Goal: Transaction & Acquisition: Purchase product/service

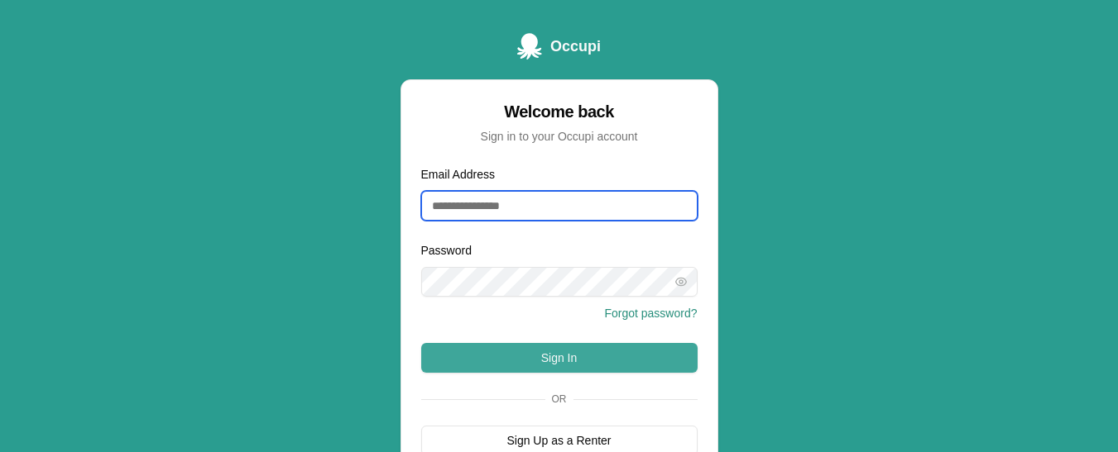
type input "**********"
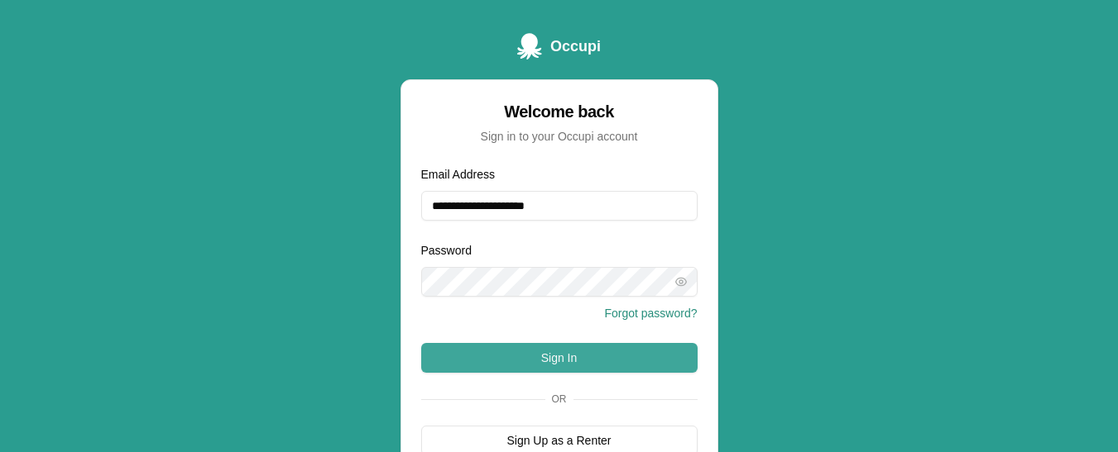
click at [536, 360] on button "Sign In" at bounding box center [559, 358] width 276 height 30
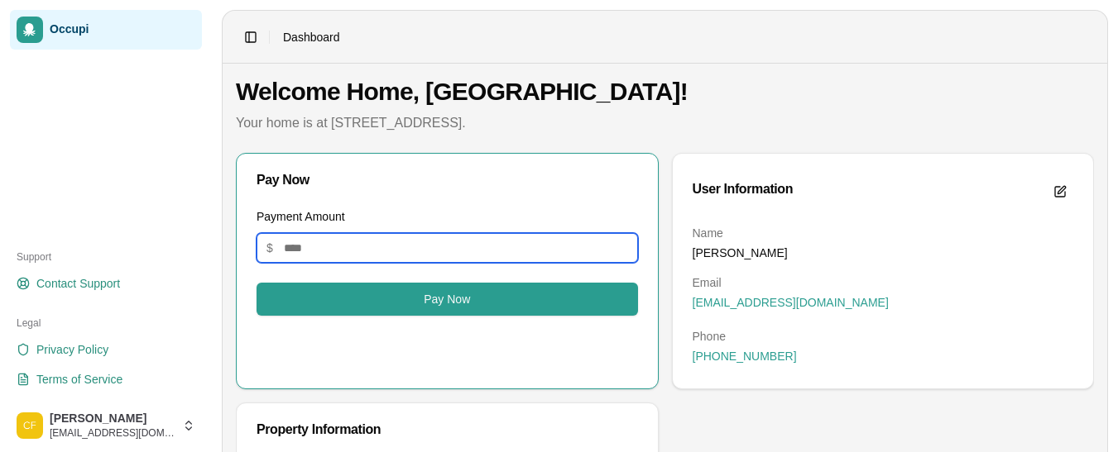
click at [345, 246] on input "Payment Amount" at bounding box center [446, 248] width 381 height 30
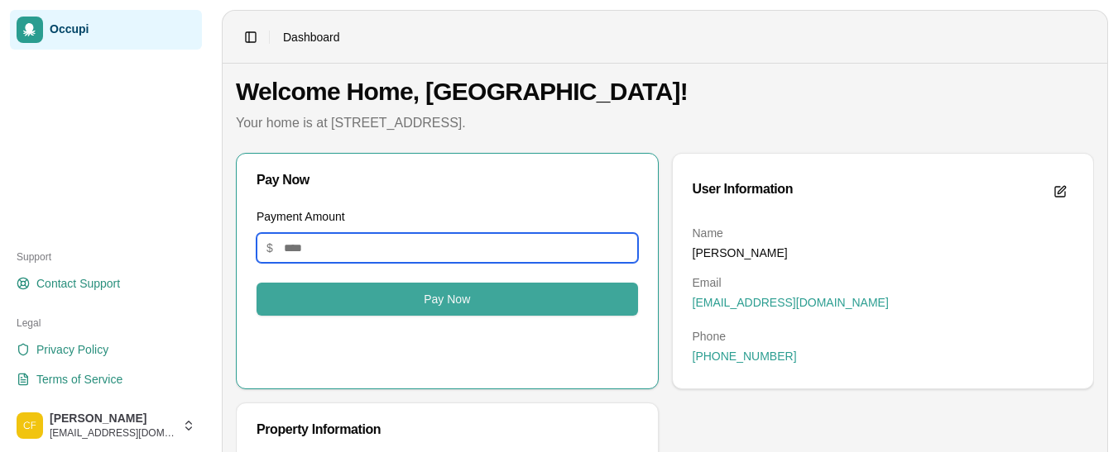
type input "*******"
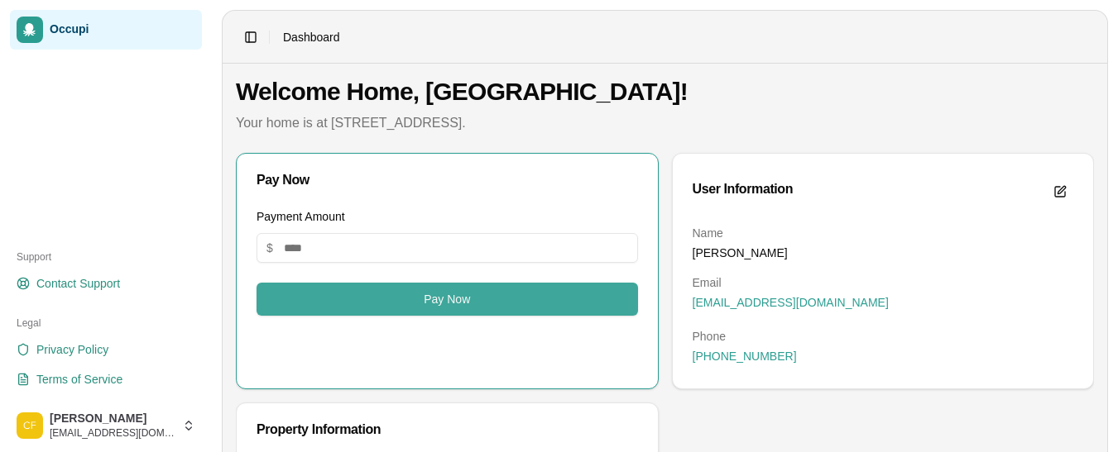
click at [365, 297] on button "Pay Now" at bounding box center [446, 299] width 381 height 33
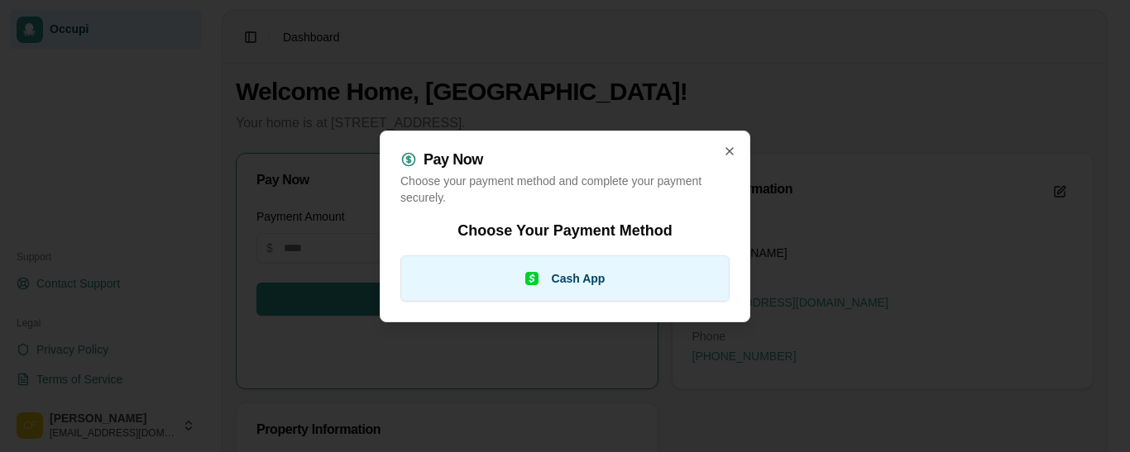
click at [515, 256] on button "Cash App" at bounding box center [564, 279] width 329 height 46
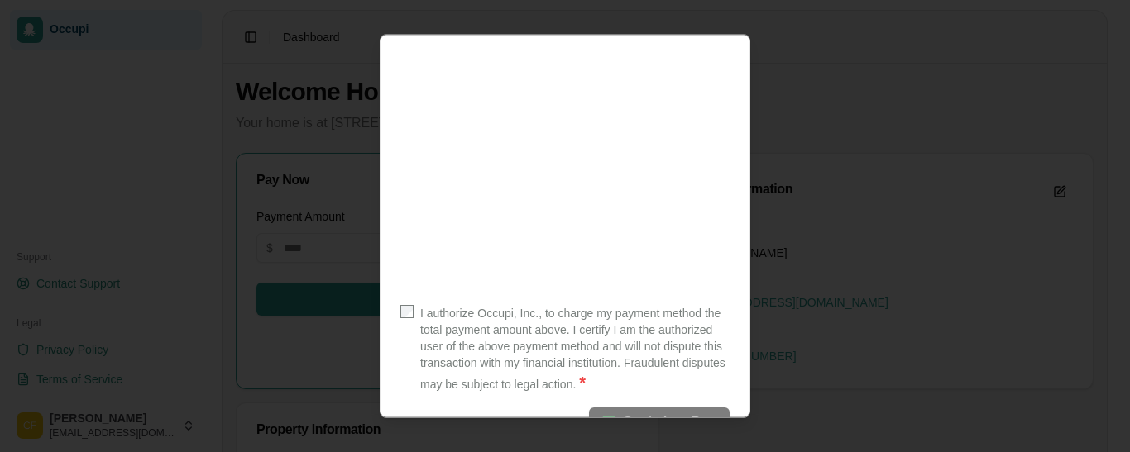
scroll to position [277, 0]
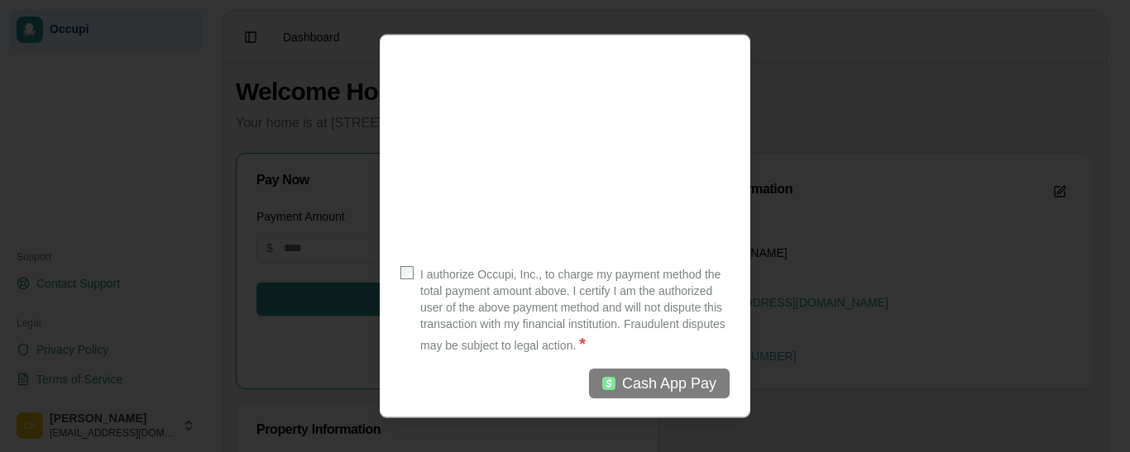
click at [406, 270] on div "Pay Now Choose your payment method and complete your payment securely. Back Pay…" at bounding box center [565, 226] width 371 height 385
click at [629, 391] on span "Cash App Pay" at bounding box center [669, 382] width 94 height 23
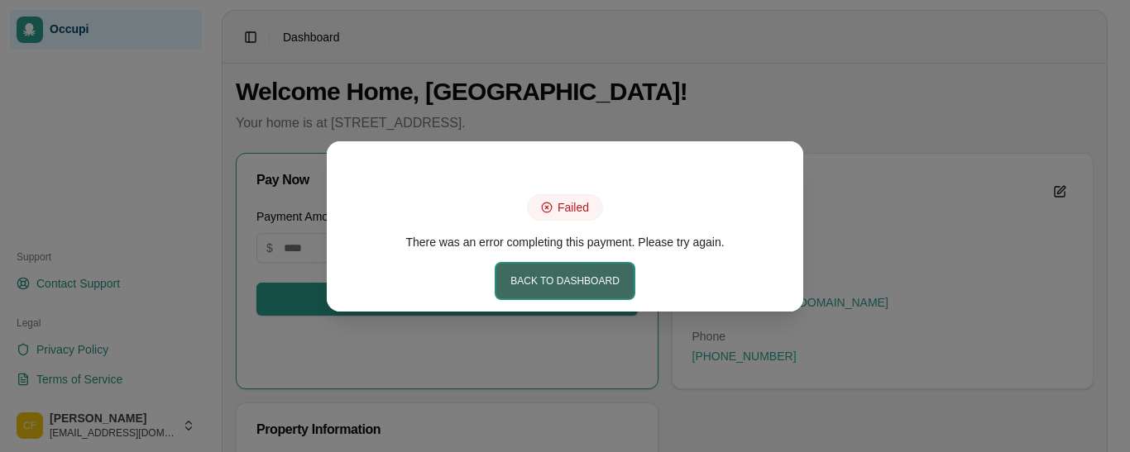
click at [572, 285] on button "Back to Dashboard" at bounding box center [564, 281] width 137 height 35
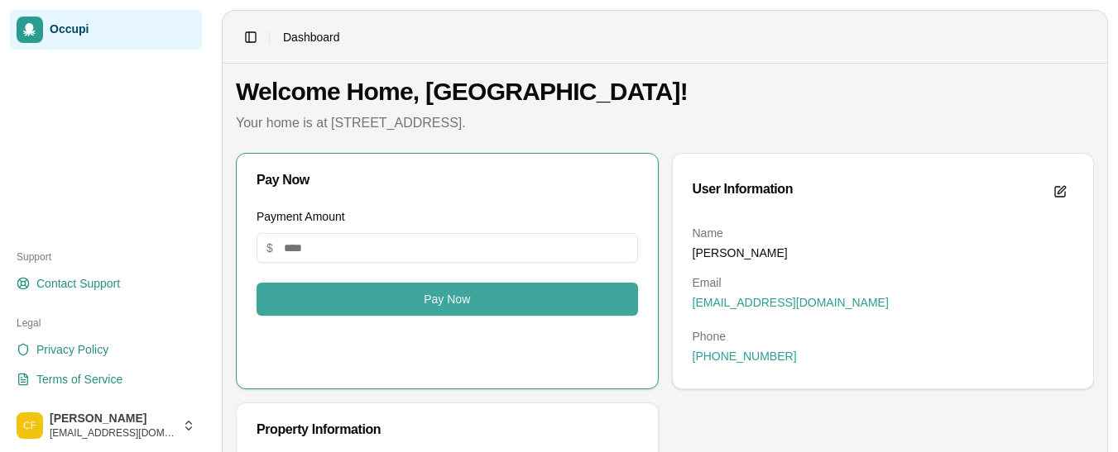
click at [479, 292] on button "Pay Now" at bounding box center [446, 299] width 381 height 33
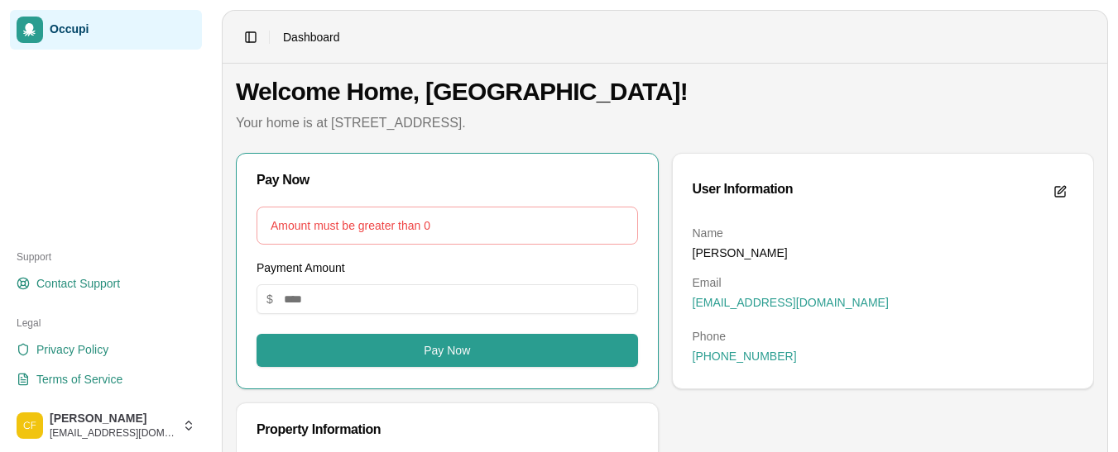
click at [512, 315] on div "Amount must be greater than 0 Payment Amount $ Pay Now" at bounding box center [446, 287] width 381 height 160
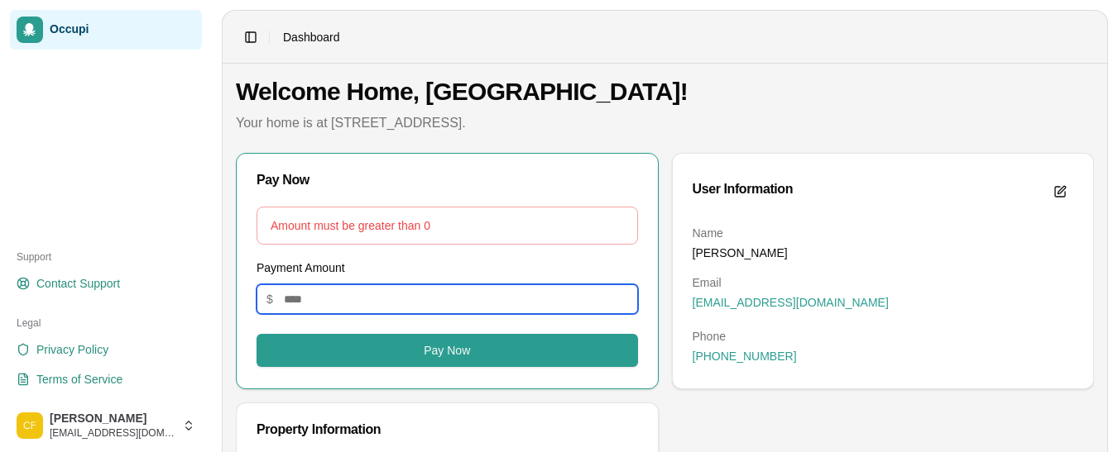
click at [518, 290] on input "Payment Amount" at bounding box center [446, 300] width 381 height 30
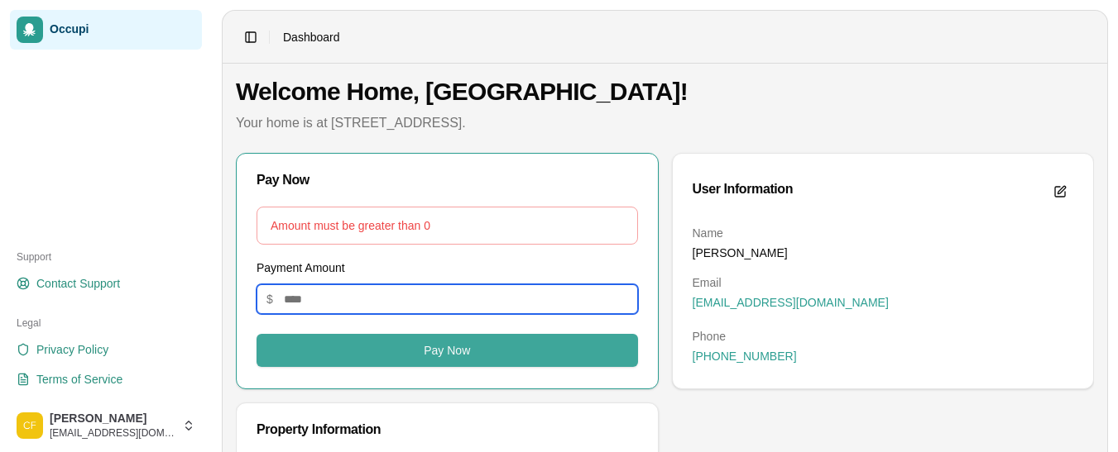
type input "*******"
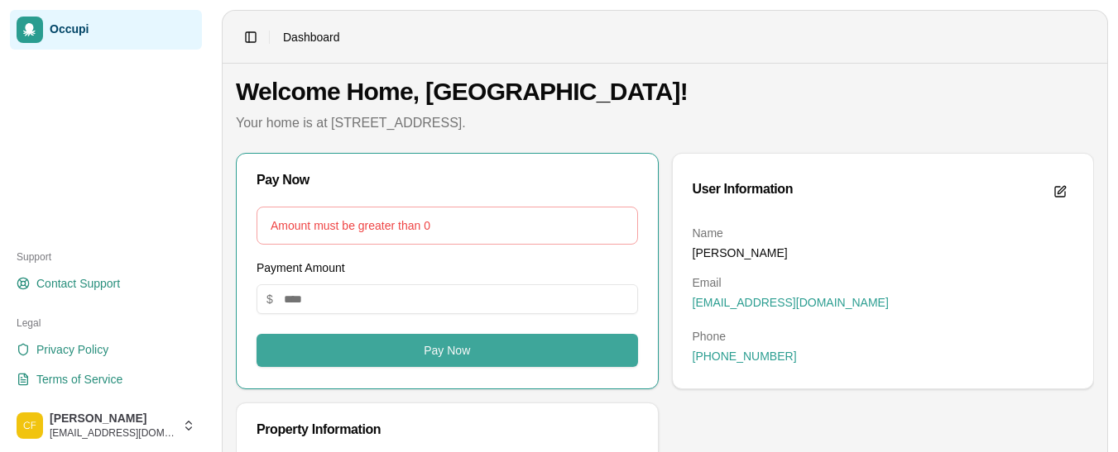
click at [539, 340] on button "Pay Now" at bounding box center [446, 350] width 381 height 33
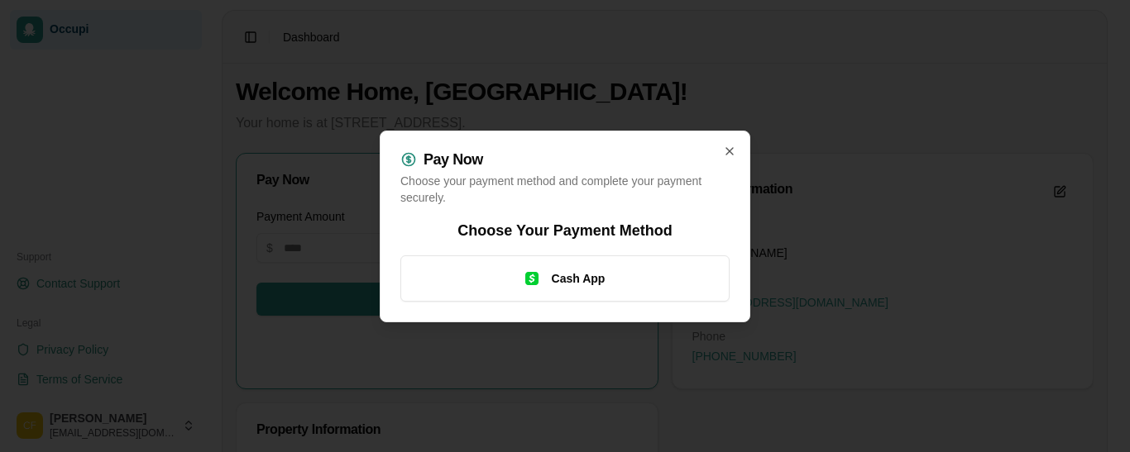
click at [687, 309] on div "Pay Now Choose your payment method and complete your payment securely. Choose Y…" at bounding box center [565, 227] width 371 height 192
click at [724, 155] on icon "button" at bounding box center [729, 151] width 13 height 13
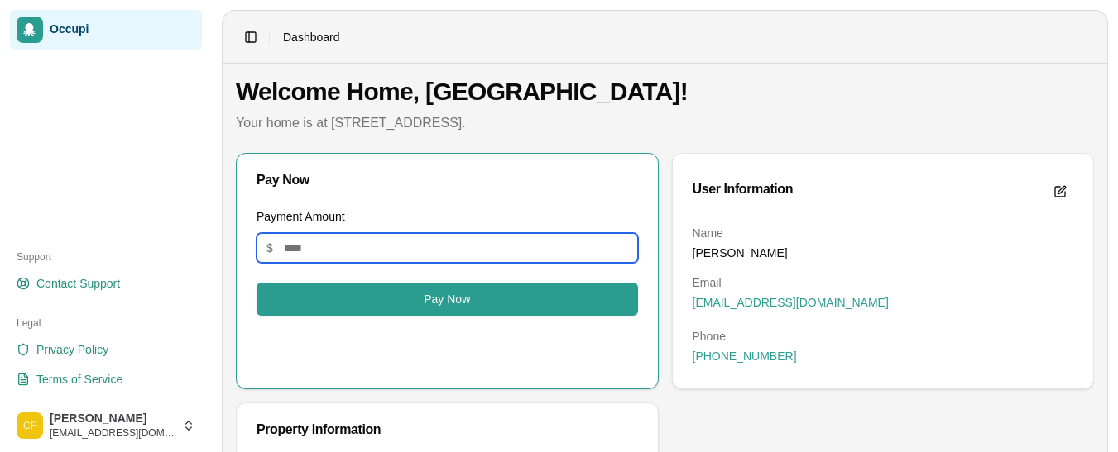
click at [584, 257] on input "Payment Amount" at bounding box center [446, 248] width 381 height 30
